Goal: Task Accomplishment & Management: Use online tool/utility

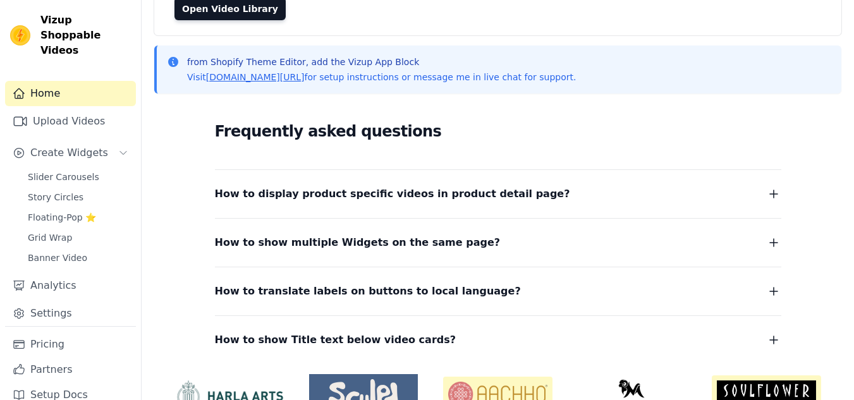
scroll to position [130, 0]
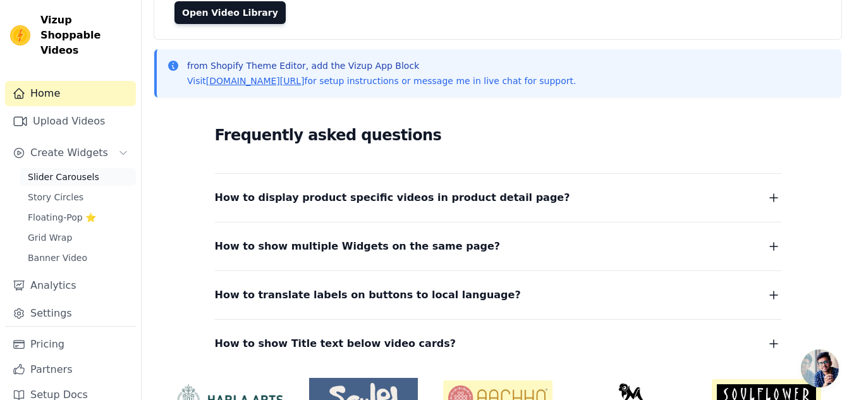
click at [59, 171] on span "Slider Carousels" at bounding box center [63, 177] width 71 height 13
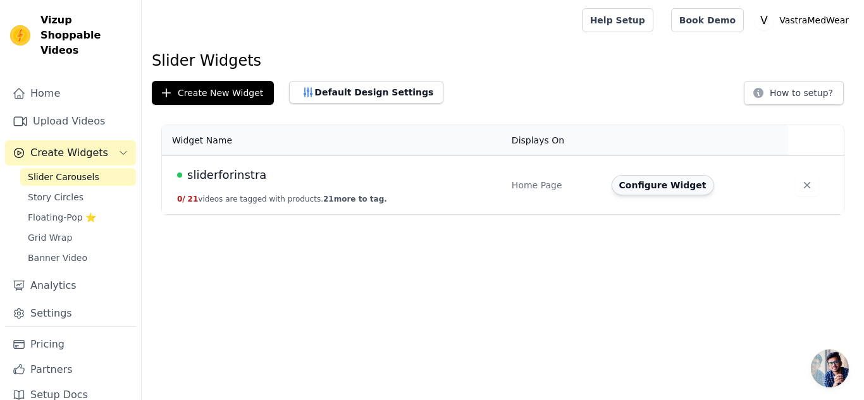
click at [653, 185] on button "Configure Widget" at bounding box center [663, 185] width 102 height 20
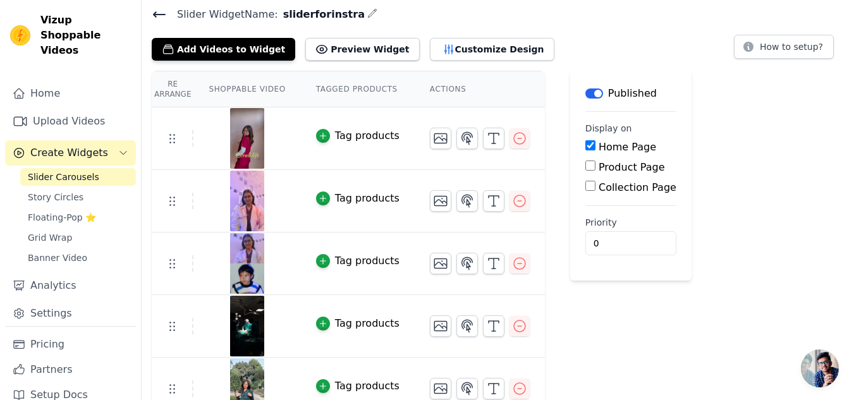
scroll to position [46, 0]
click at [512, 204] on icon "button" at bounding box center [519, 200] width 15 height 15
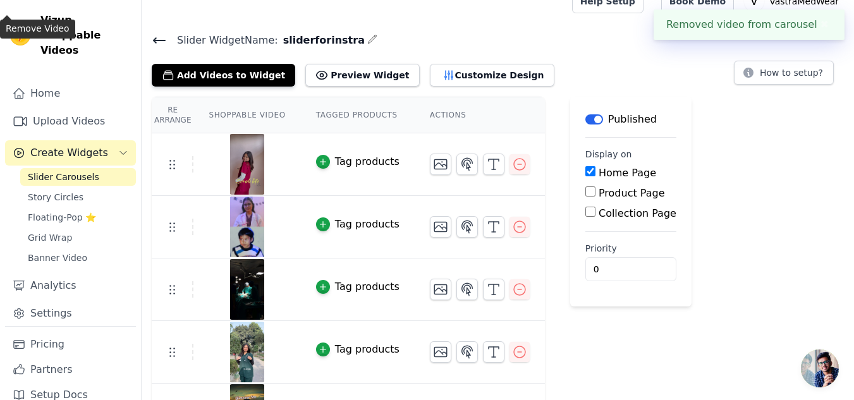
scroll to position [32, 0]
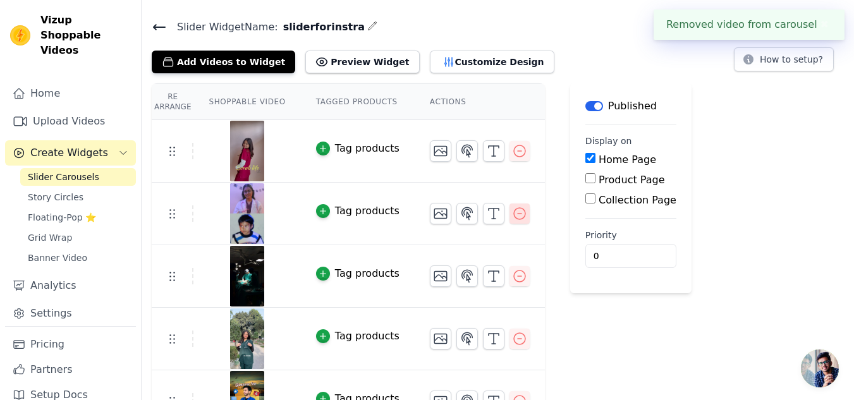
click at [512, 211] on icon "button" at bounding box center [519, 213] width 15 height 15
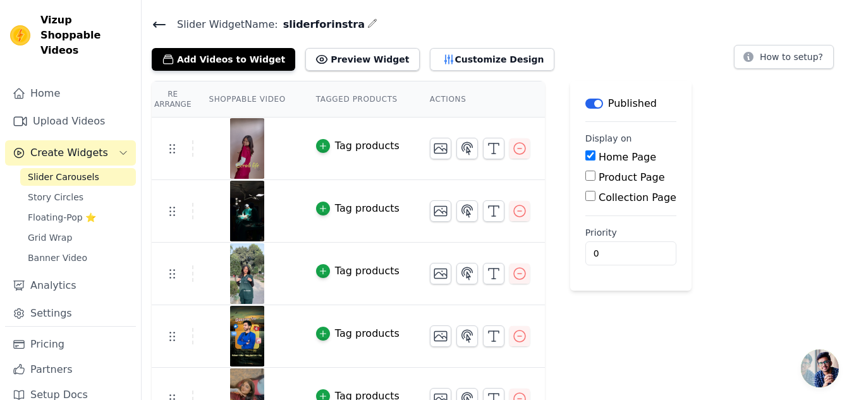
scroll to position [32, 0]
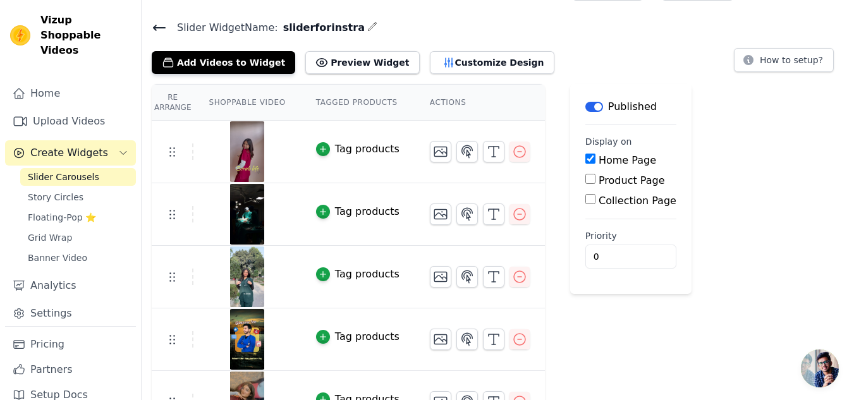
click at [586, 179] on input "Product Page" at bounding box center [591, 179] width 10 height 10
checkbox input "true"
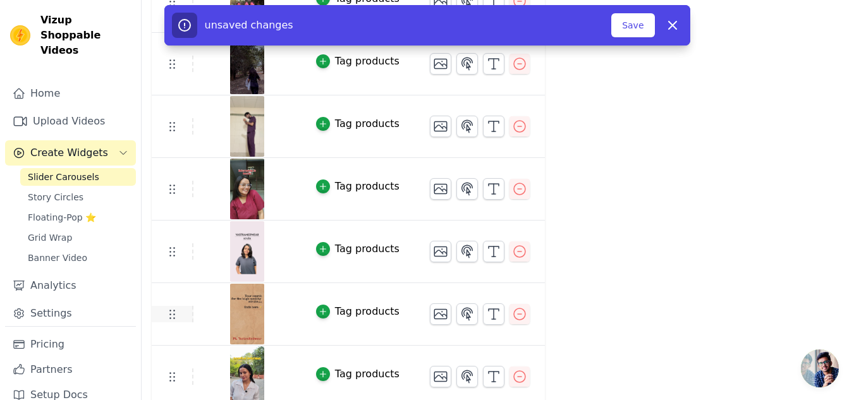
scroll to position [941, 0]
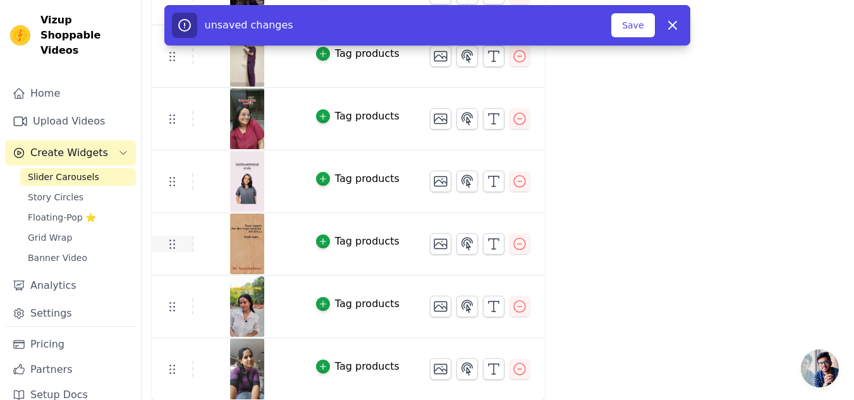
click at [175, 237] on icon at bounding box center [171, 244] width 15 height 15
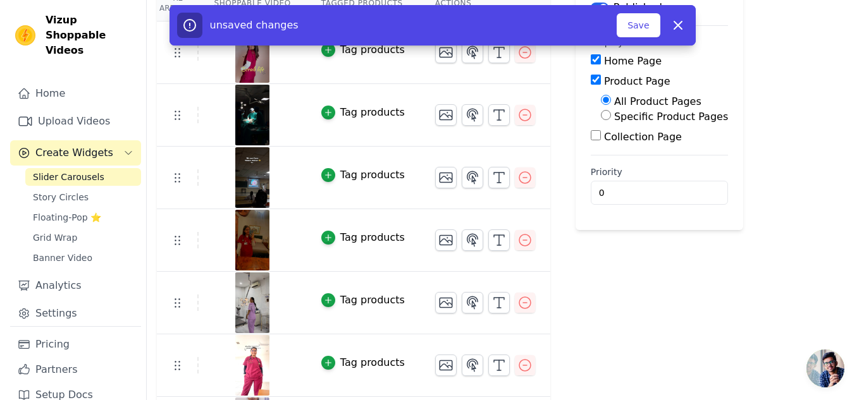
scroll to position [0, 0]
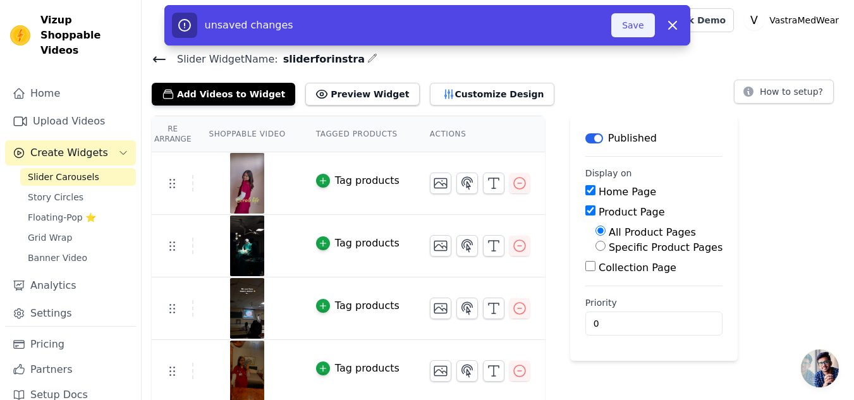
click at [627, 36] on button "Save" at bounding box center [633, 25] width 43 height 24
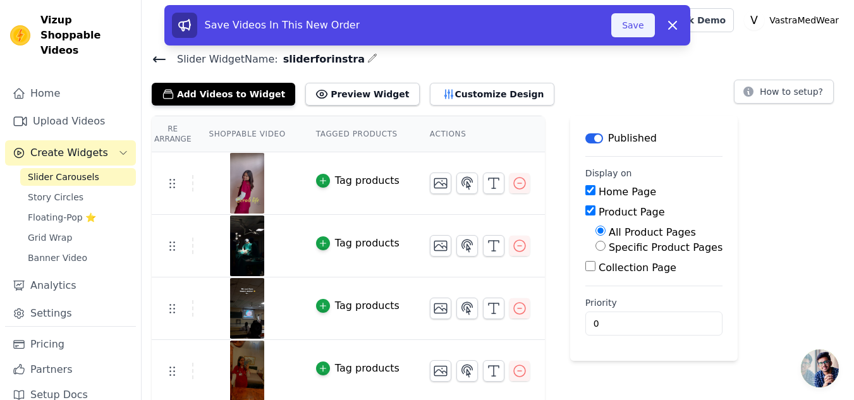
click at [634, 30] on button "Save" at bounding box center [633, 25] width 43 height 24
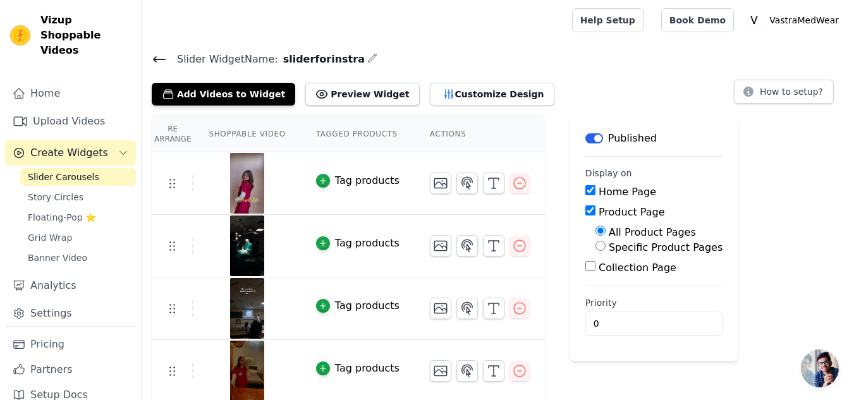
click at [596, 247] on input "Specific Product Pages" at bounding box center [601, 246] width 10 height 10
radio input "true"
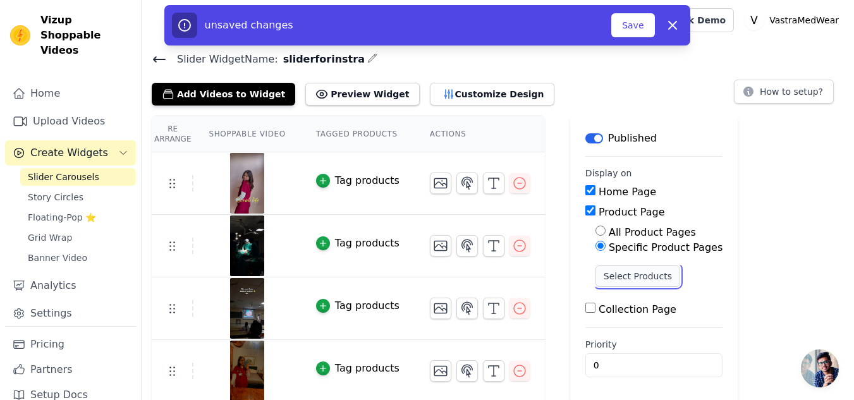
click at [615, 278] on button "Select Products" at bounding box center [638, 277] width 85 height 22
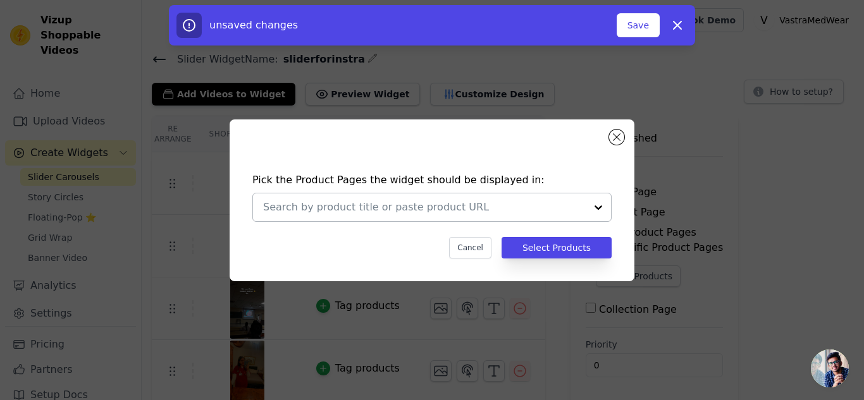
click at [594, 212] on div at bounding box center [598, 208] width 25 height 28
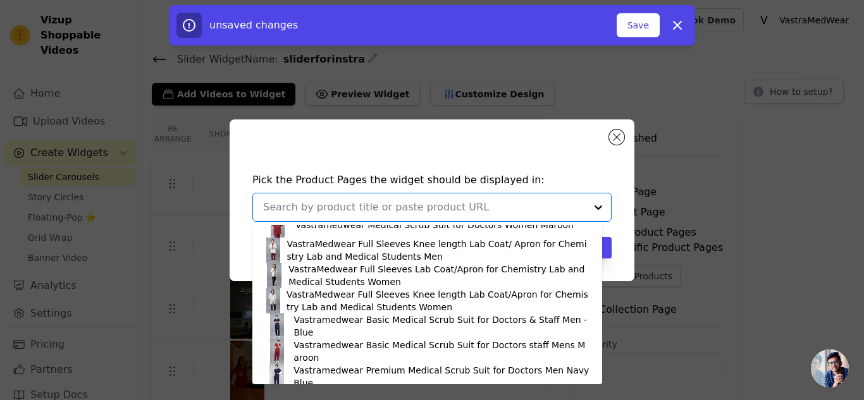
scroll to position [755, 0]
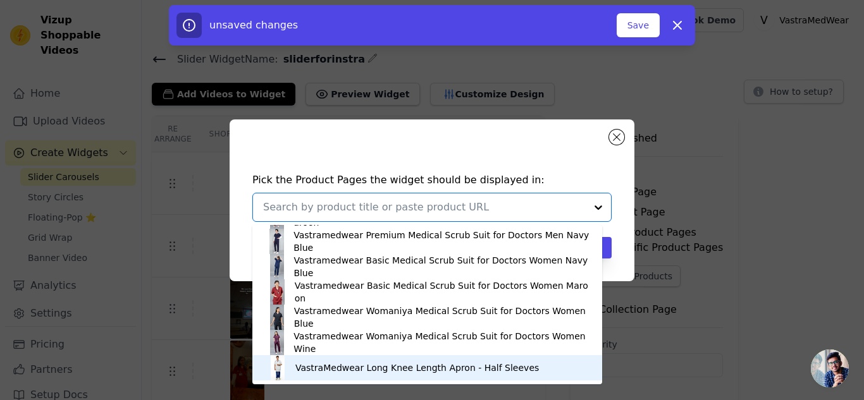
click at [395, 372] on div "VastraMedwear Long Knee Length Apron - Half Sleeves" at bounding box center [416, 368] width 243 height 13
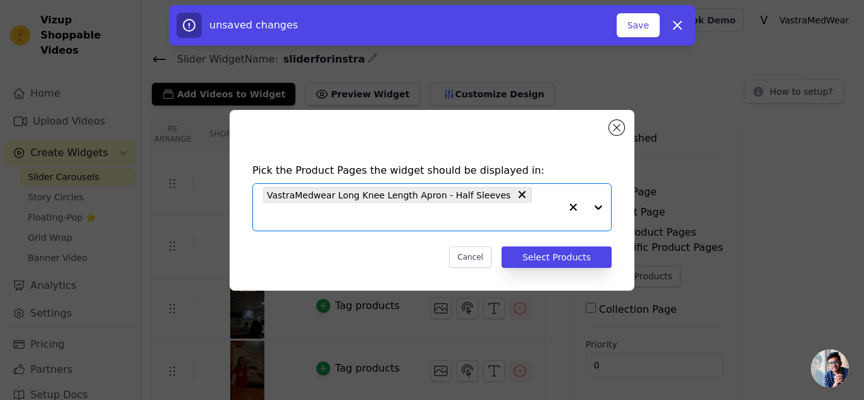
click at [605, 204] on div at bounding box center [585, 207] width 51 height 47
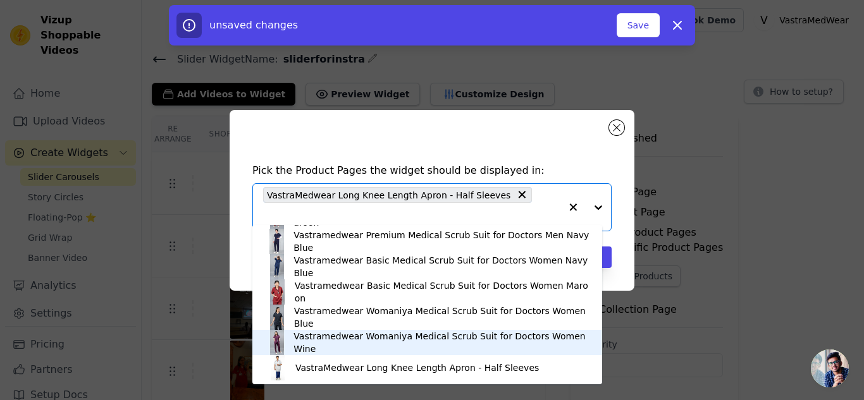
click at [430, 340] on div "Vastramedwear Womaniya Medical Scrub Suit for Doctors Women Wine" at bounding box center [441, 342] width 296 height 25
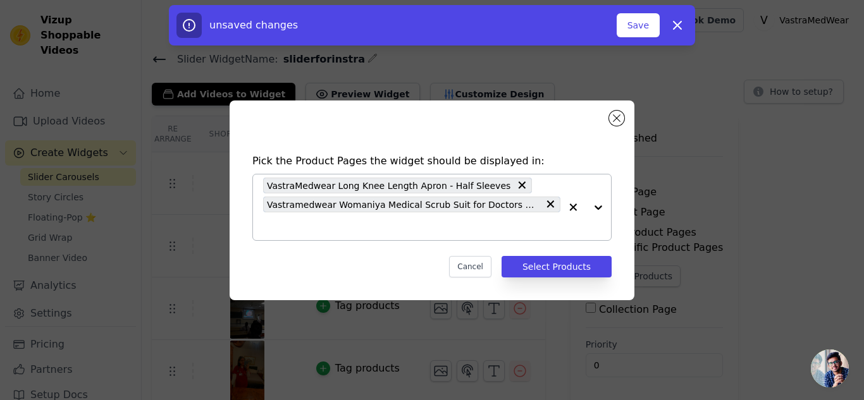
click at [595, 208] on div at bounding box center [585, 208] width 51 height 66
click at [574, 212] on icon "button" at bounding box center [573, 207] width 13 height 13
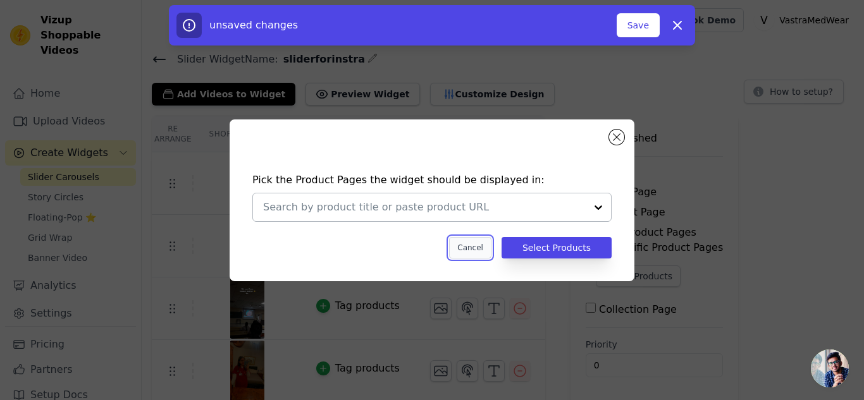
click at [491, 250] on button "Cancel" at bounding box center [470, 248] width 42 height 22
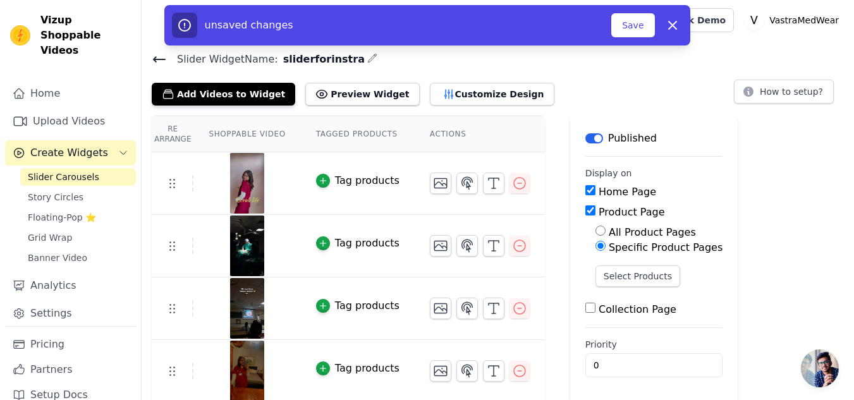
click at [596, 232] on div "All Product Pages" at bounding box center [659, 232] width 127 height 15
click at [596, 230] on input "All Product Pages" at bounding box center [601, 231] width 10 height 10
radio input "true"
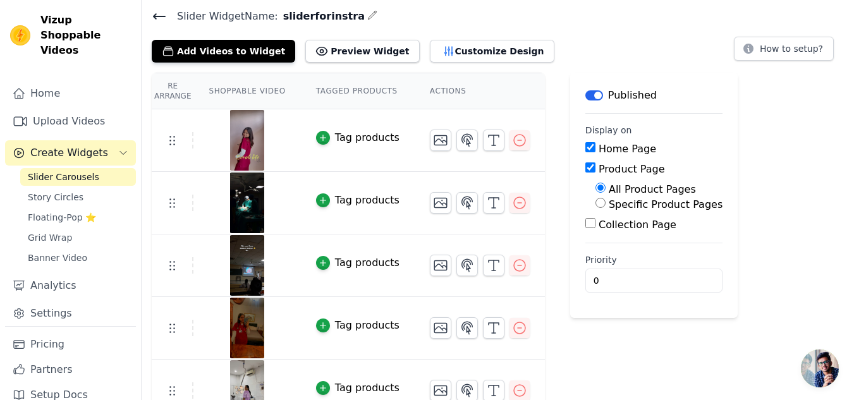
scroll to position [0, 0]
